Goal: Information Seeking & Learning: Learn about a topic

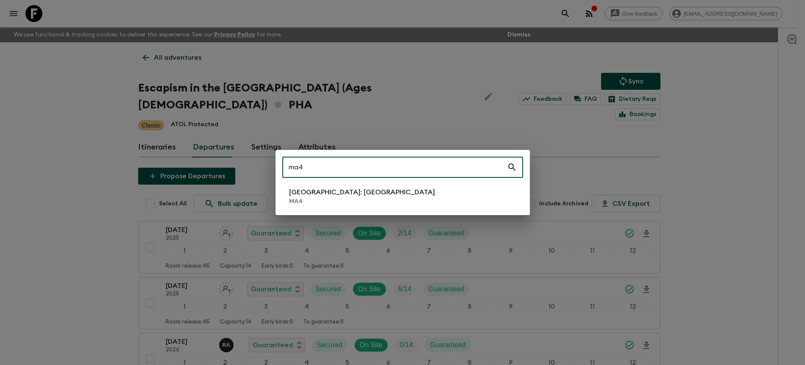
type input "ma4"
click at [396, 195] on li "[GEOGRAPHIC_DATA]: [GEOGRAPHIC_DATA] MA4" at bounding box center [402, 197] width 241 height 24
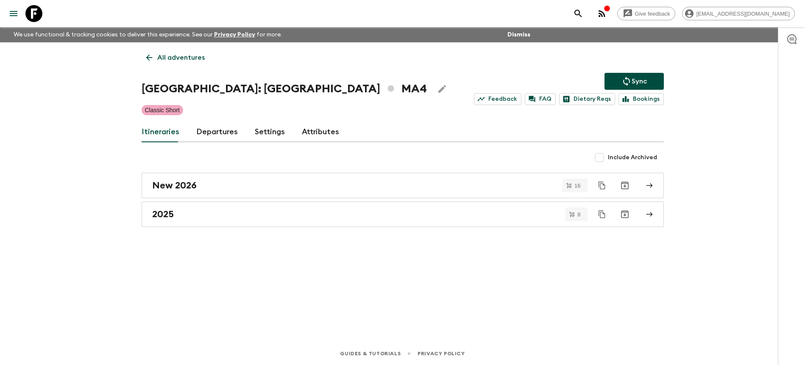
click at [220, 133] on link "Departures" at bounding box center [217, 132] width 42 height 20
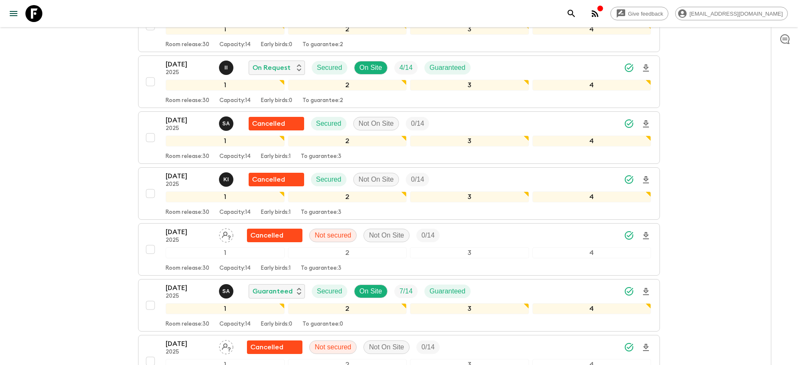
scroll to position [820, 0]
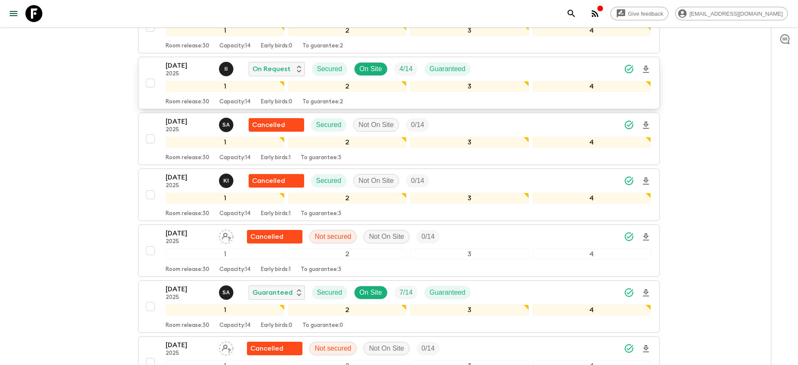
click at [584, 66] on div "[DATE] 2025 I I On Request Secured On Site 4 / 14 Guaranteed" at bounding box center [409, 69] width 486 height 17
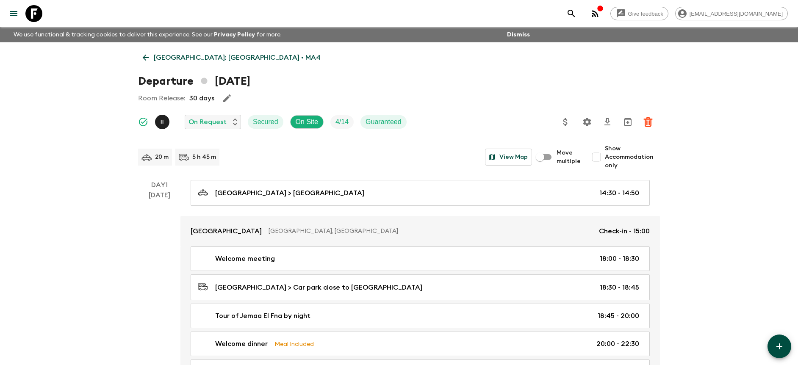
click at [584, 124] on icon "Settings" at bounding box center [588, 122] width 8 height 8
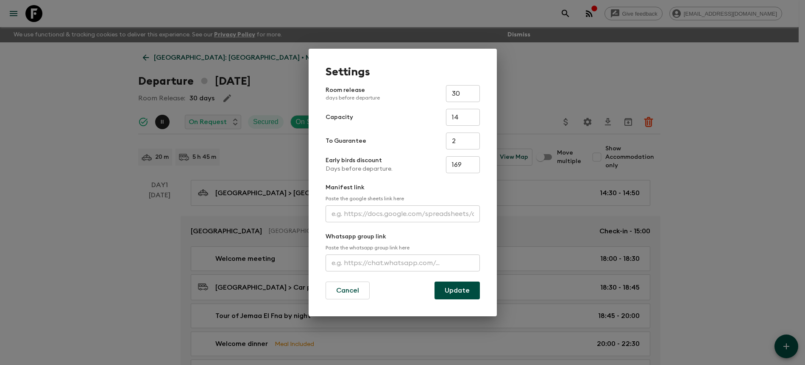
click at [361, 212] on input "text" at bounding box center [402, 214] width 154 height 17
paste input "[URL][DOMAIN_NAME]"
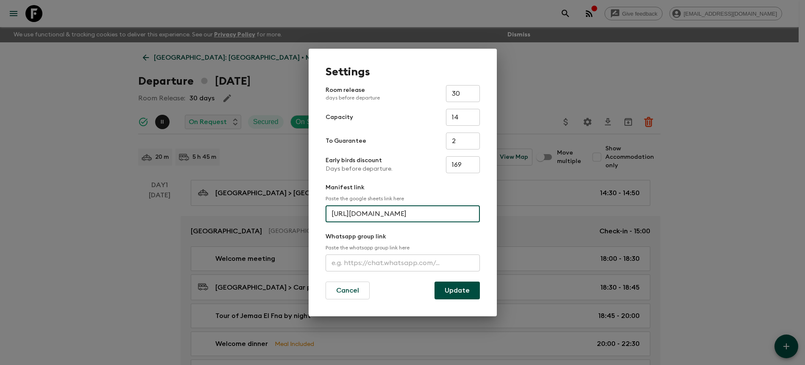
scroll to position [0, 220]
type input "[URL][DOMAIN_NAME]"
click at [441, 289] on button "Update" at bounding box center [456, 291] width 45 height 18
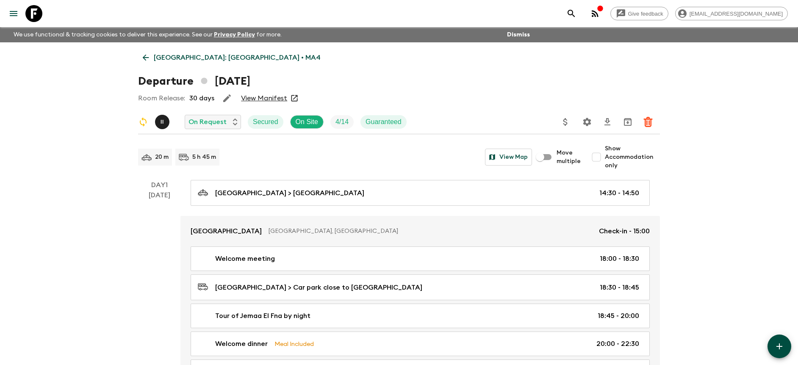
click at [278, 99] on link "View Manifest" at bounding box center [264, 98] width 46 height 8
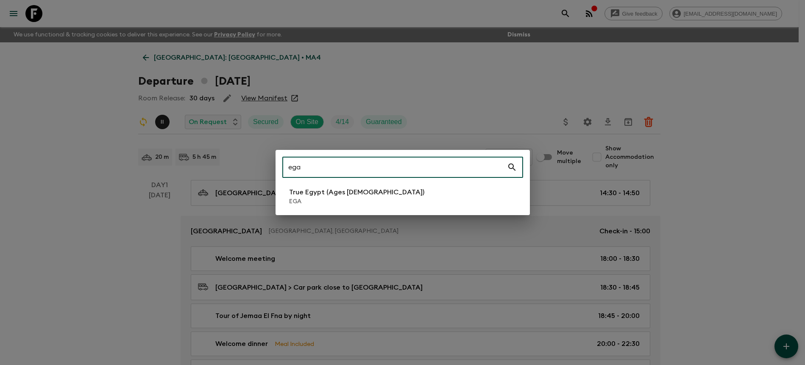
type input "ega"
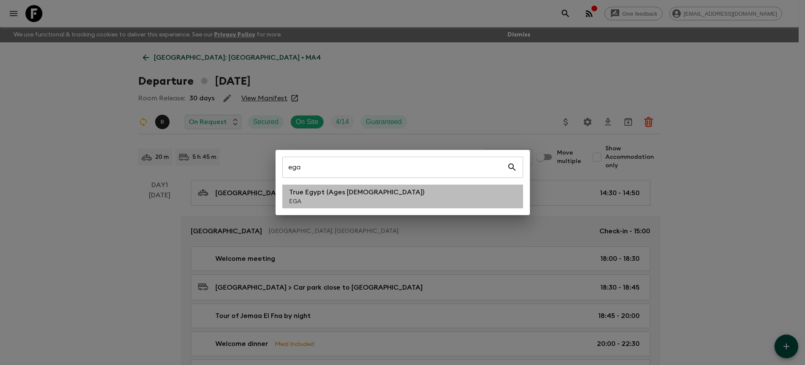
click at [357, 203] on p "EGA" at bounding box center [356, 201] width 135 height 8
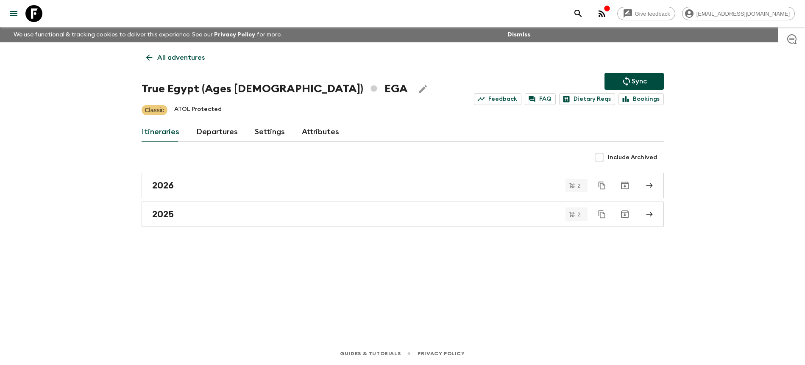
click at [209, 129] on link "Departures" at bounding box center [217, 132] width 42 height 20
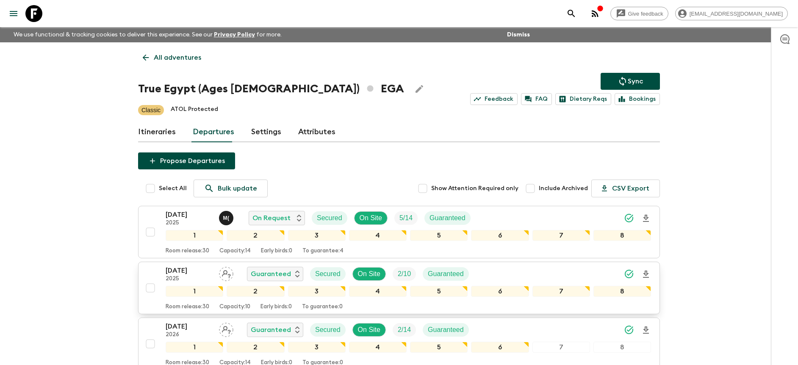
click at [585, 273] on div "[DATE] 2025 Guaranteed Secured On Site 2 / 10 Guaranteed" at bounding box center [409, 274] width 486 height 17
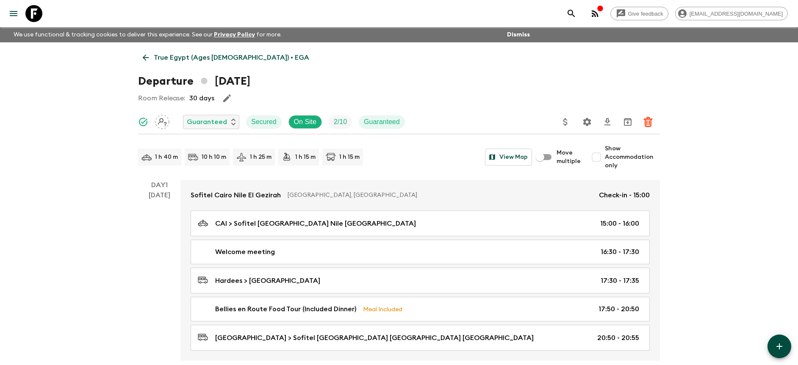
click at [586, 126] on icon "Settings" at bounding box center [587, 122] width 10 height 10
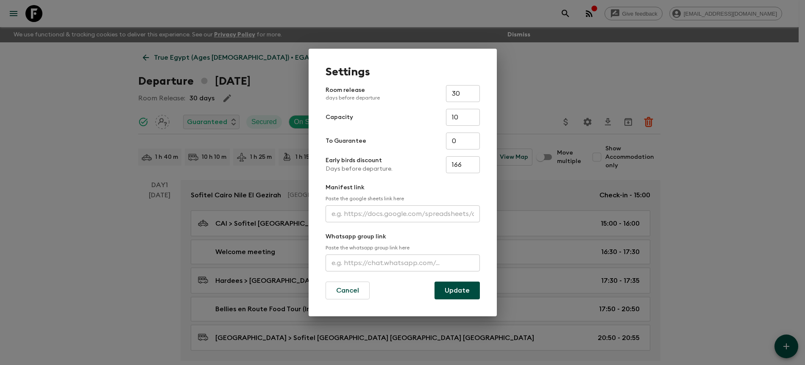
click at [380, 214] on input "text" at bounding box center [402, 214] width 154 height 17
paste input "[URL][DOMAIN_NAME]"
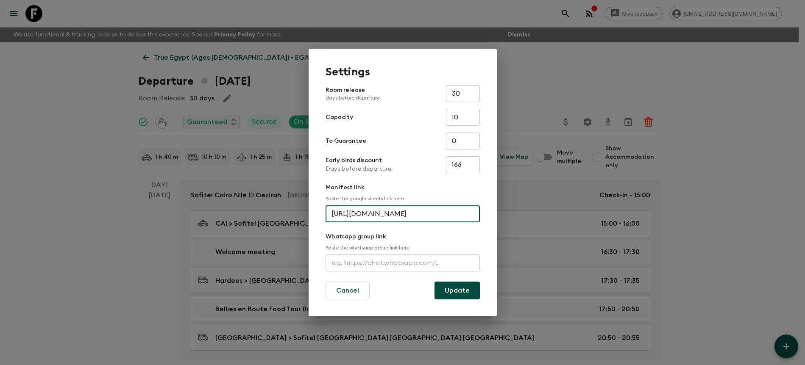
scroll to position [0, 214]
type input "[URL][DOMAIN_NAME]"
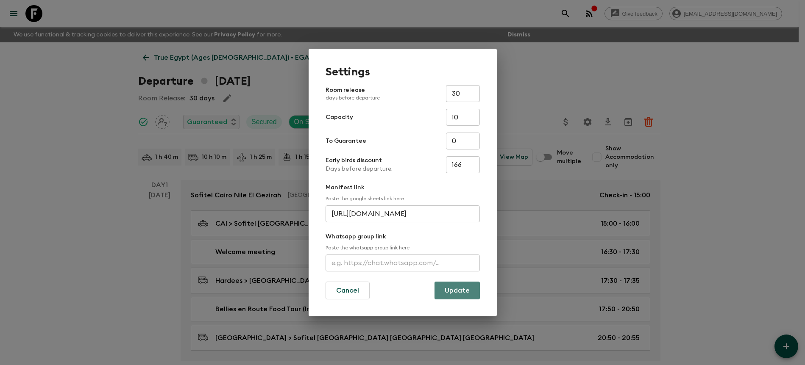
click at [460, 292] on button "Update" at bounding box center [456, 291] width 45 height 18
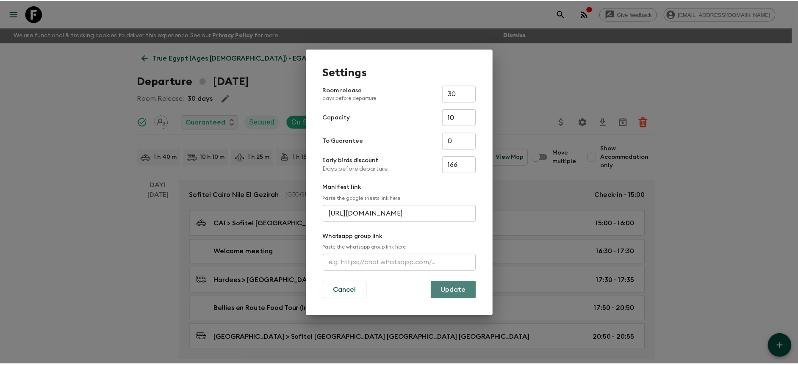
scroll to position [0, 0]
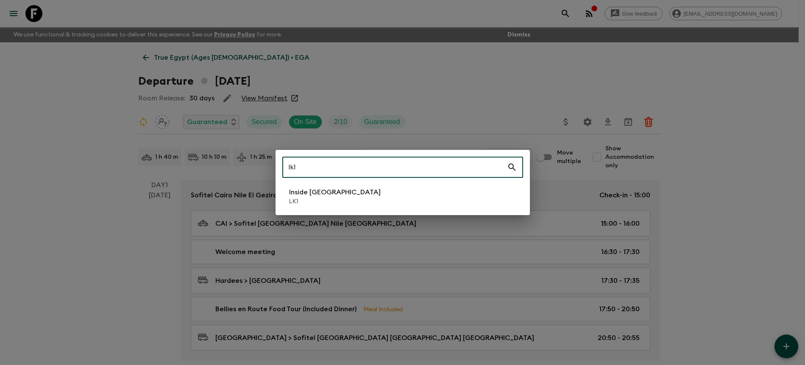
type input "lk1"
click at [363, 180] on div "lk1 ​ Inside [GEOGRAPHIC_DATA] LK1" at bounding box center [402, 182] width 254 height 65
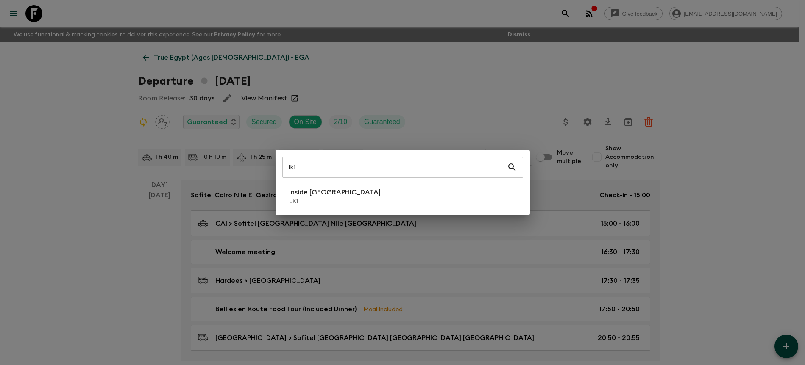
click at [356, 198] on li "Inside [GEOGRAPHIC_DATA] LK1" at bounding box center [402, 197] width 241 height 24
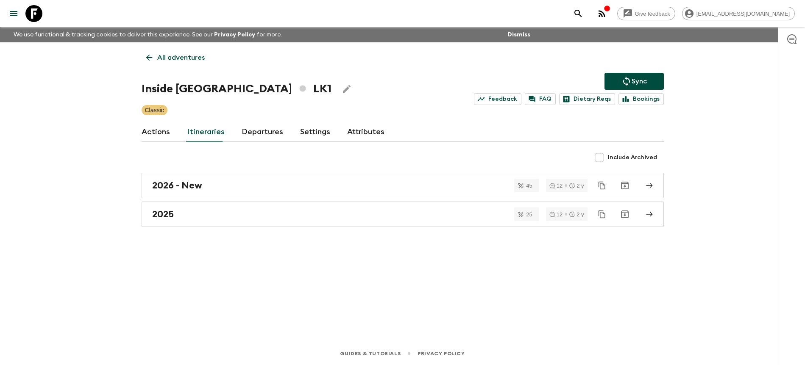
click at [250, 134] on link "Departures" at bounding box center [263, 132] width 42 height 20
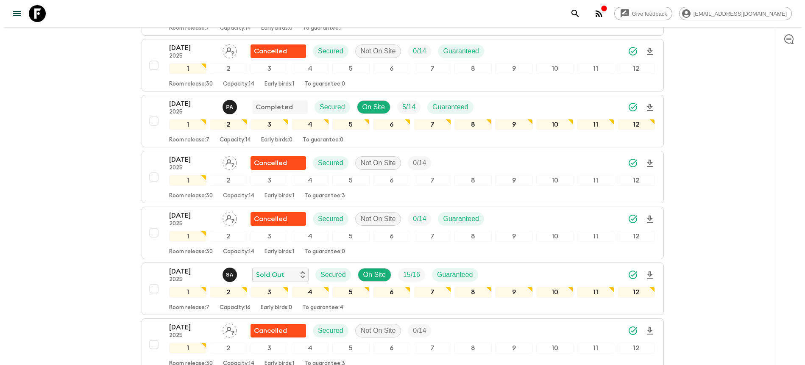
scroll to position [336, 0]
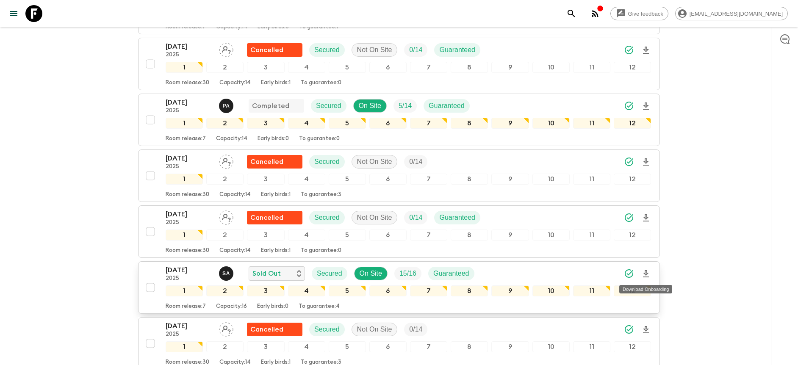
click at [645, 274] on icon "Download Onboarding" at bounding box center [646, 273] width 6 height 7
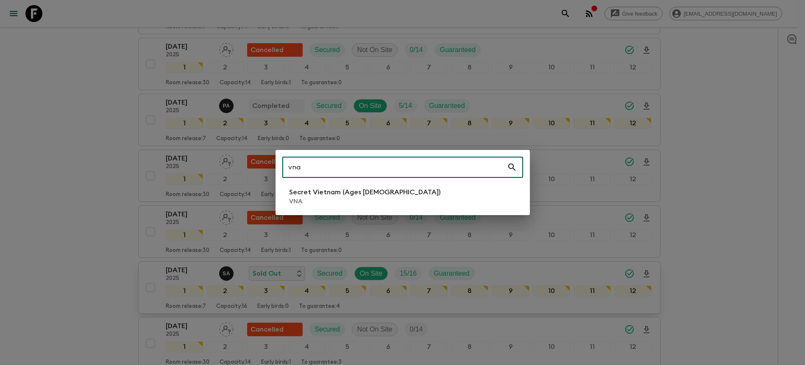
type input "vna"
click at [325, 200] on p "VNA" at bounding box center [364, 201] width 151 height 8
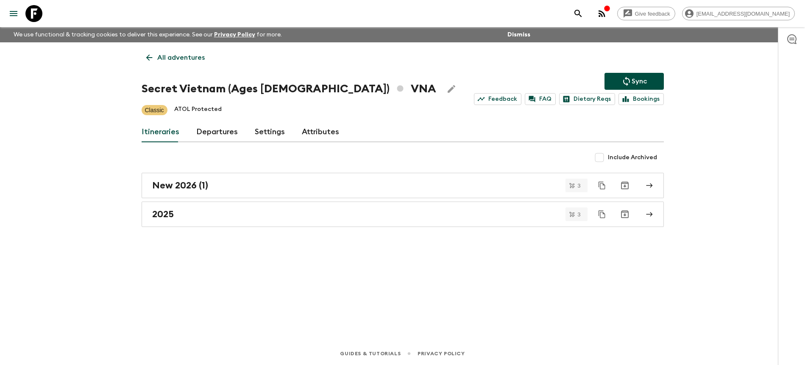
click at [210, 133] on link "Departures" at bounding box center [217, 132] width 42 height 20
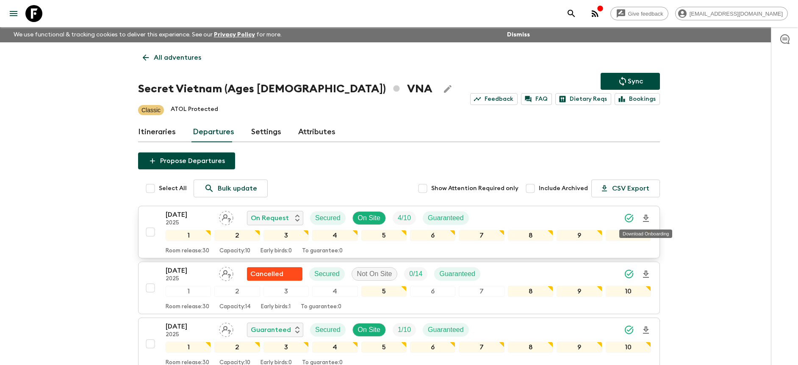
click at [643, 216] on icon "Download Onboarding" at bounding box center [646, 219] width 10 height 10
click at [514, 217] on div "[DATE] 2025 On Request Secured On Site 4 / 10 Guaranteed" at bounding box center [409, 218] width 486 height 17
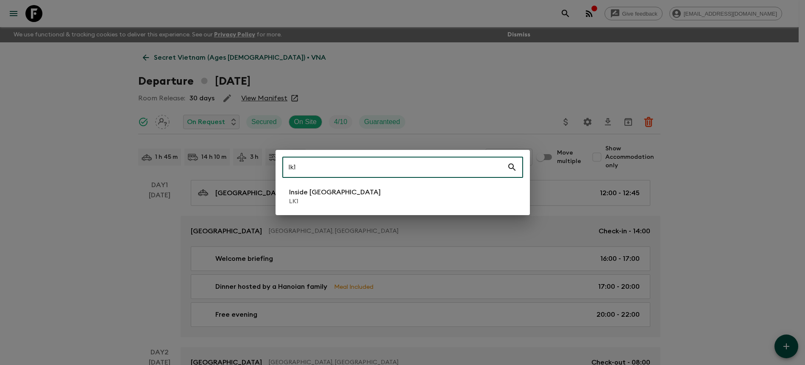
type input "lk1"
click at [438, 194] on li "Inside [GEOGRAPHIC_DATA] LK1" at bounding box center [402, 197] width 241 height 24
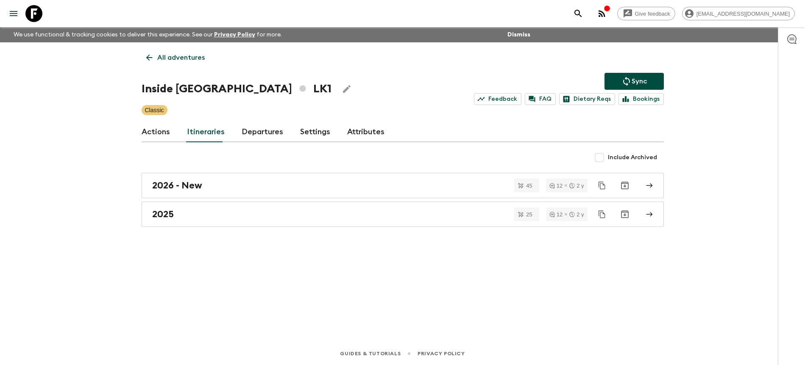
click at [265, 131] on link "Departures" at bounding box center [263, 132] width 42 height 20
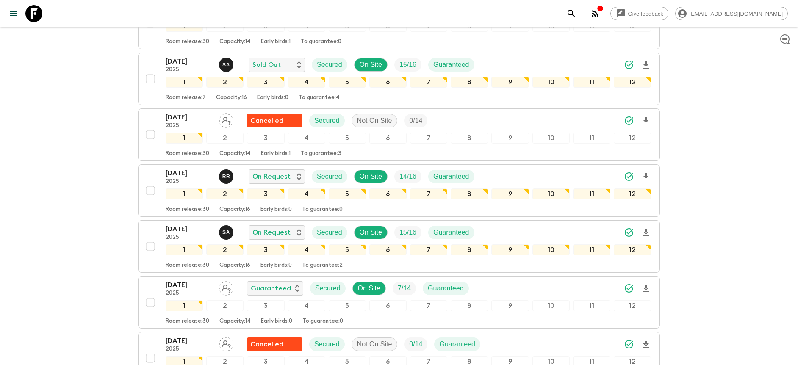
scroll to position [547, 0]
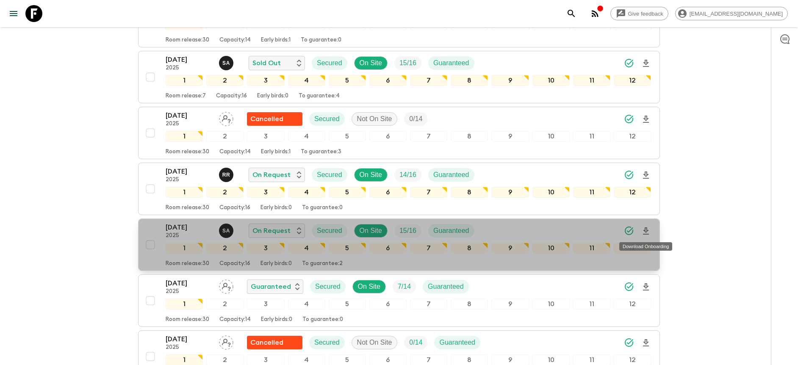
click at [645, 232] on icon "Download Onboarding" at bounding box center [646, 231] width 10 height 10
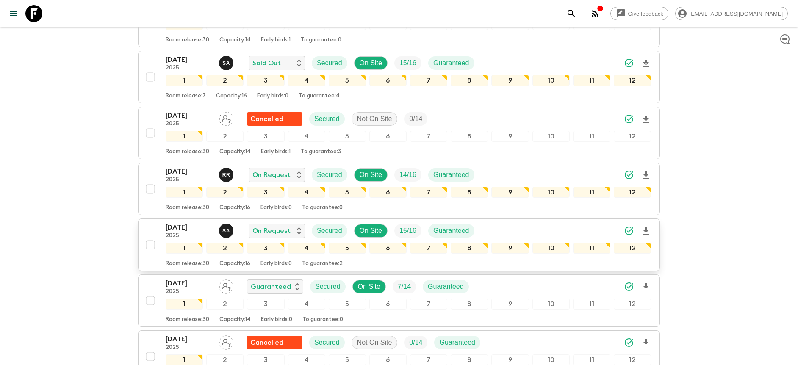
click at [561, 233] on div "[DATE] 2025 S A On Request Secured On Site 15 / 16 Guaranteed" at bounding box center [409, 230] width 486 height 17
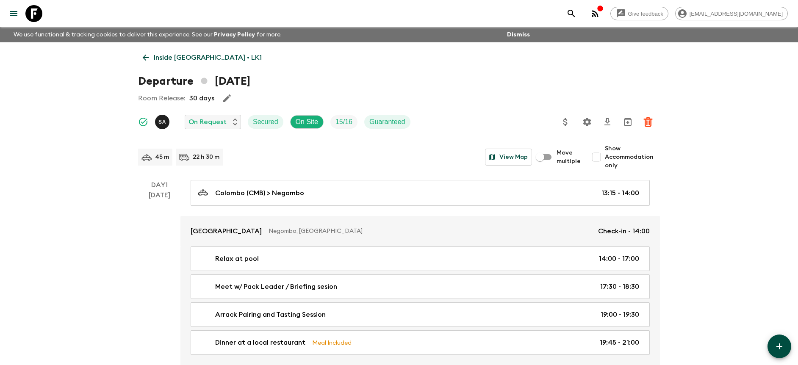
click at [606, 167] on label "Show Accommodation only" at bounding box center [624, 157] width 72 height 25
click at [605, 166] on input "Show Accommodation only" at bounding box center [596, 157] width 17 height 17
checkbox input "true"
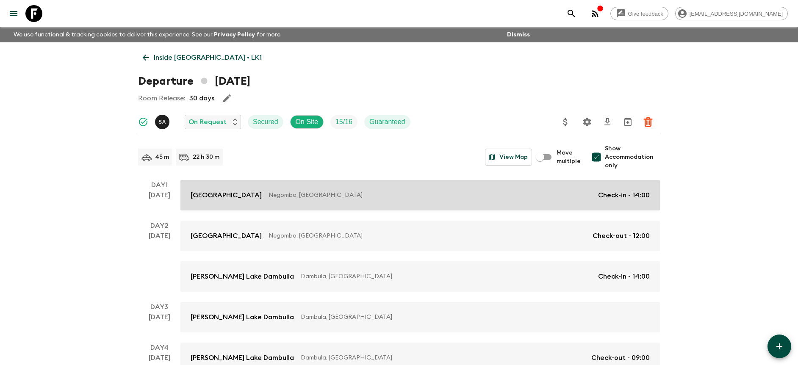
click at [558, 190] on div "Jetwing Lagoon Negombo, [GEOGRAPHIC_DATA] Check-in - 14:00" at bounding box center [420, 195] width 459 height 10
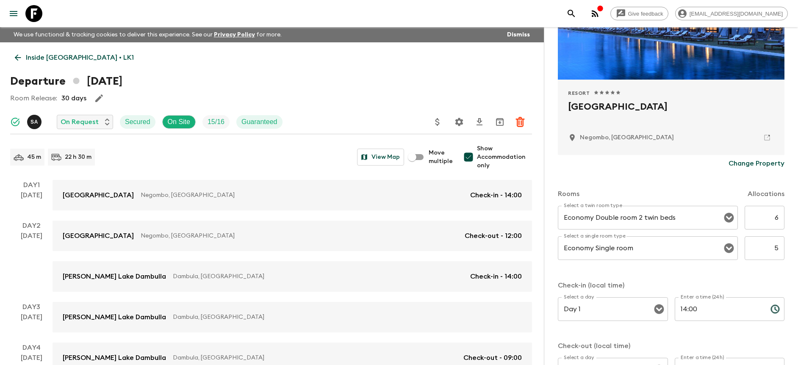
scroll to position [124, 0]
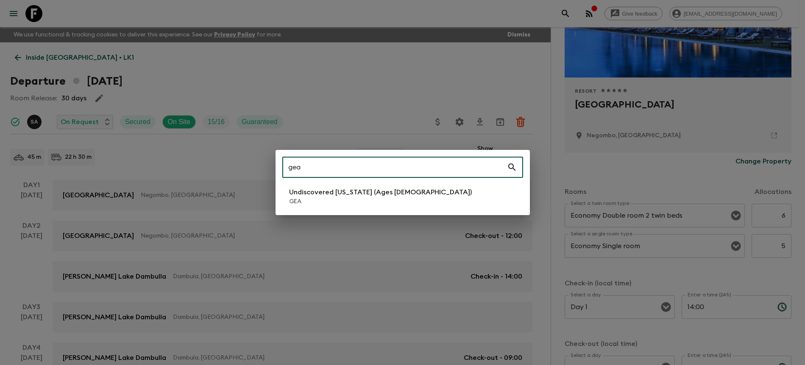
type input "gea"
click at [378, 198] on p "GEA" at bounding box center [380, 201] width 183 height 8
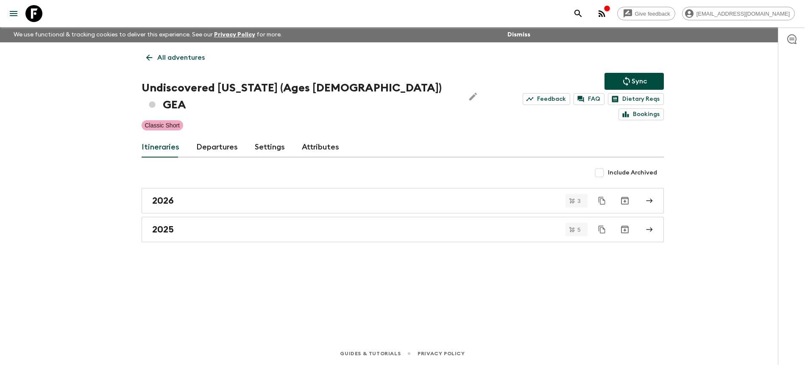
click at [229, 137] on link "Departures" at bounding box center [217, 147] width 42 height 20
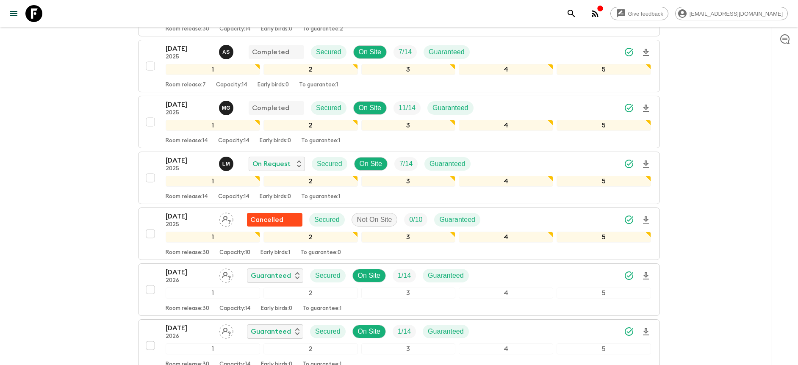
scroll to position [185, 0]
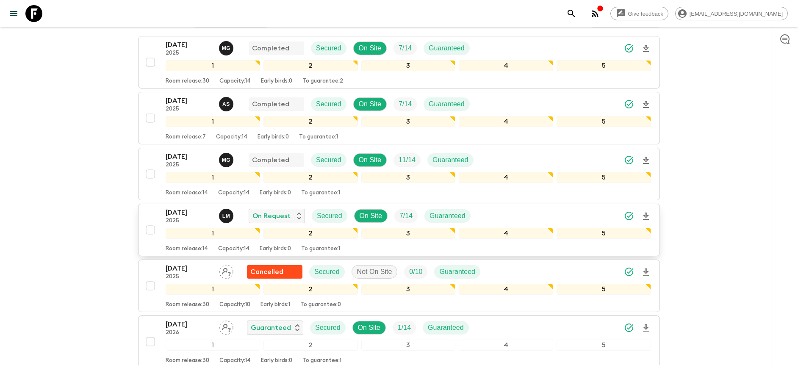
click at [495, 208] on div "[DATE] 2025 [PERSON_NAME] On Request Secured On Site 7 / 14 Guaranteed" at bounding box center [409, 216] width 486 height 17
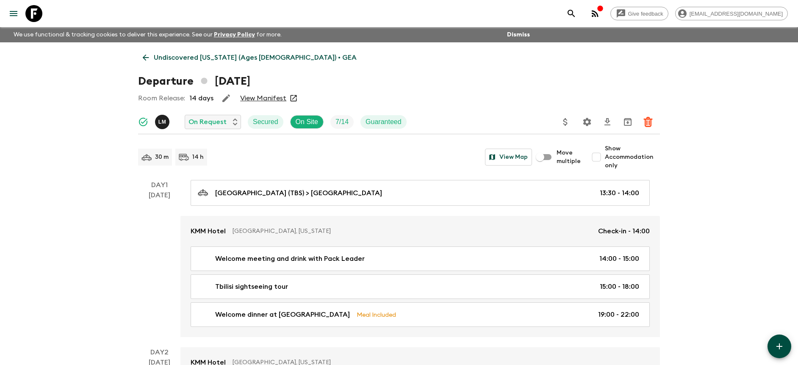
click at [628, 156] on span "Show Accommodation only" at bounding box center [632, 157] width 55 height 25
click at [605, 156] on input "Show Accommodation only" at bounding box center [596, 157] width 17 height 17
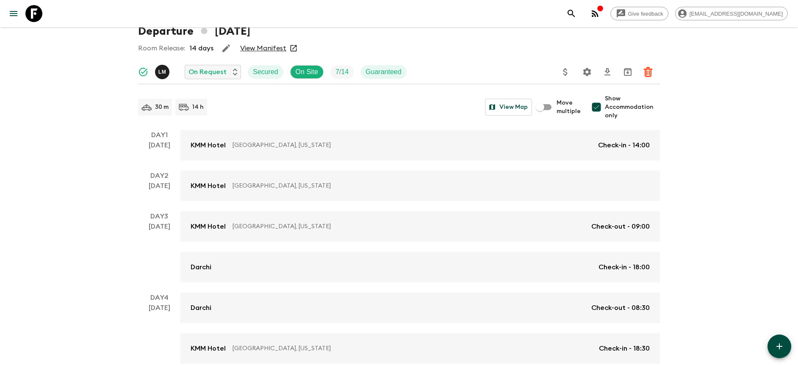
scroll to position [136, 0]
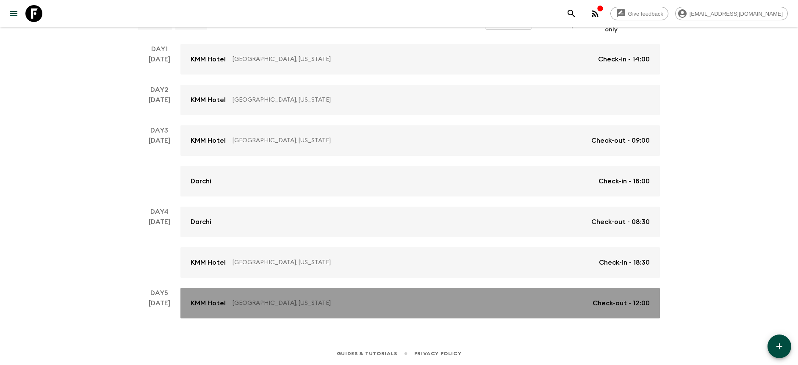
click at [590, 312] on link "[GEOGRAPHIC_DATA], [US_STATE] Check-out - 12:00" at bounding box center [421, 303] width 480 height 31
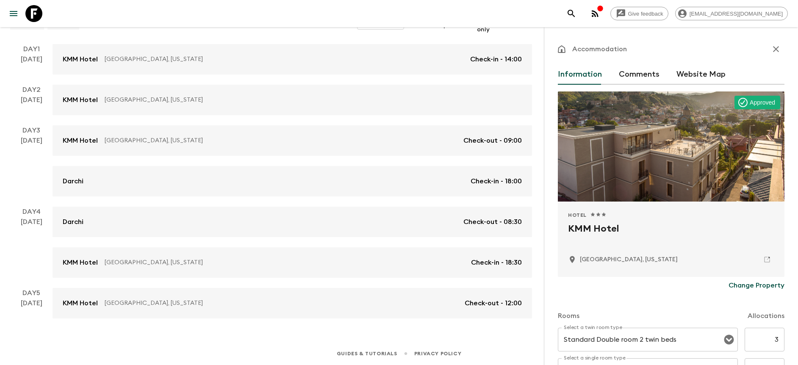
click at [771, 45] on icon "button" at bounding box center [776, 49] width 10 height 10
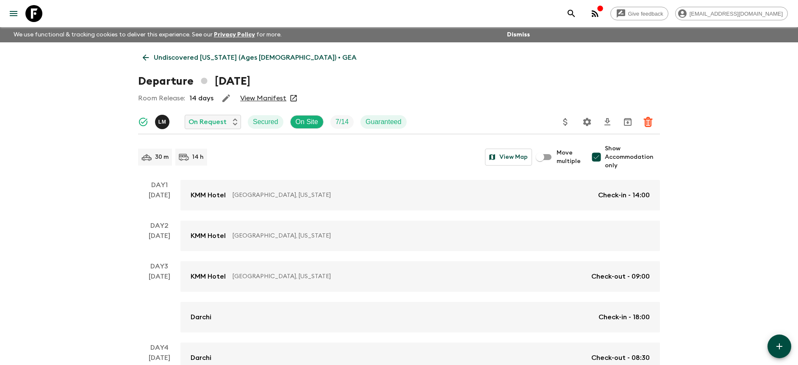
click at [617, 160] on span "Show Accommodation only" at bounding box center [632, 157] width 55 height 25
click at [605, 160] on input "Show Accommodation only" at bounding box center [596, 157] width 17 height 17
checkbox input "false"
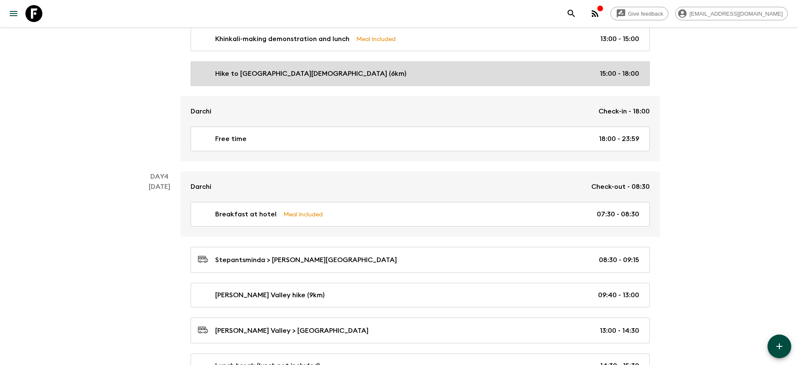
scroll to position [1078, 0]
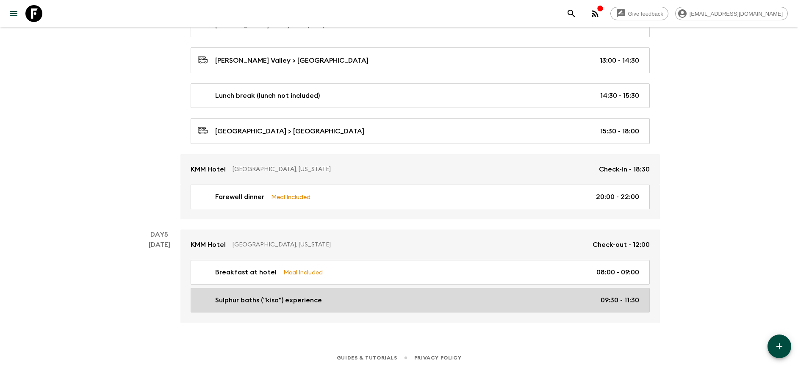
click at [341, 296] on div "Sulphur baths ("kisa") experience 09:30 - 11:30" at bounding box center [419, 300] width 442 height 10
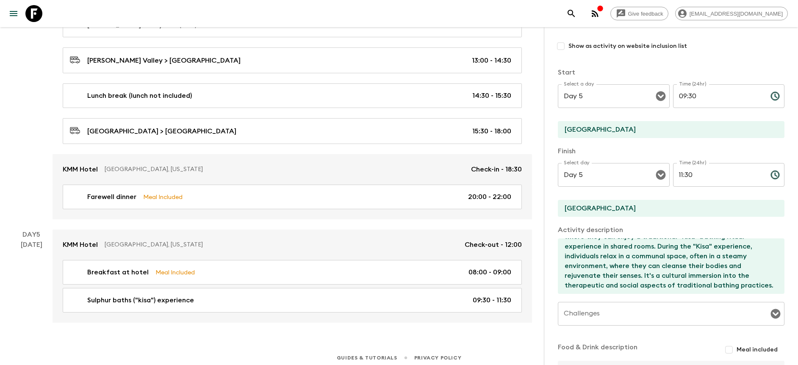
scroll to position [29, 0]
